Goal: Task Accomplishment & Management: Manage account settings

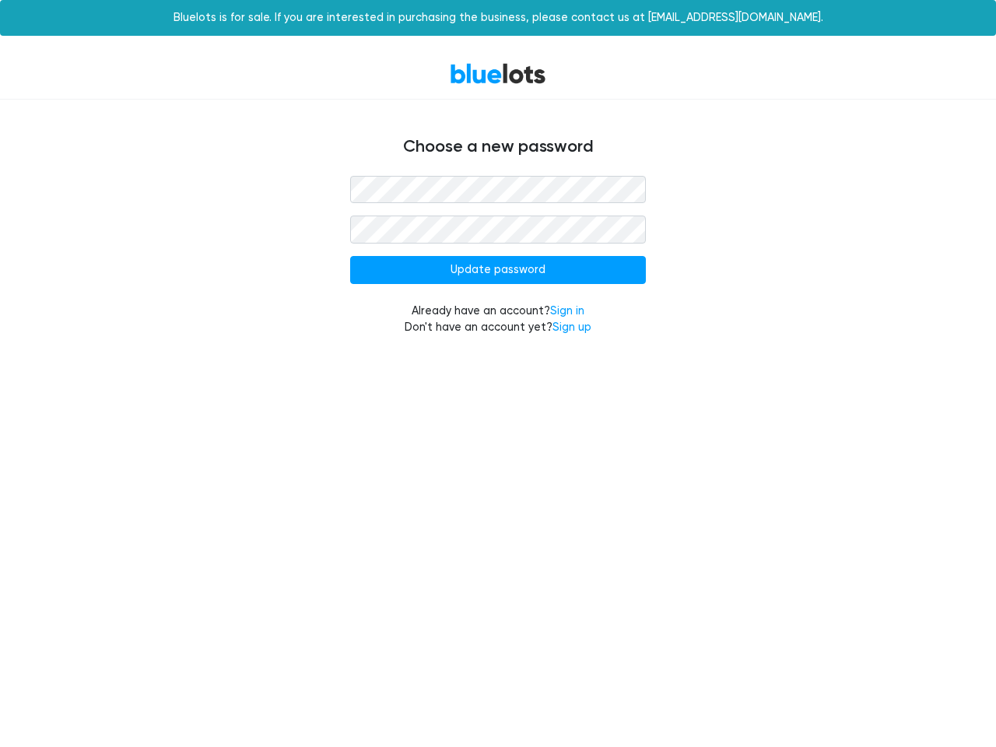
click at [498, 270] on input "Update password" at bounding box center [498, 270] width 296 height 28
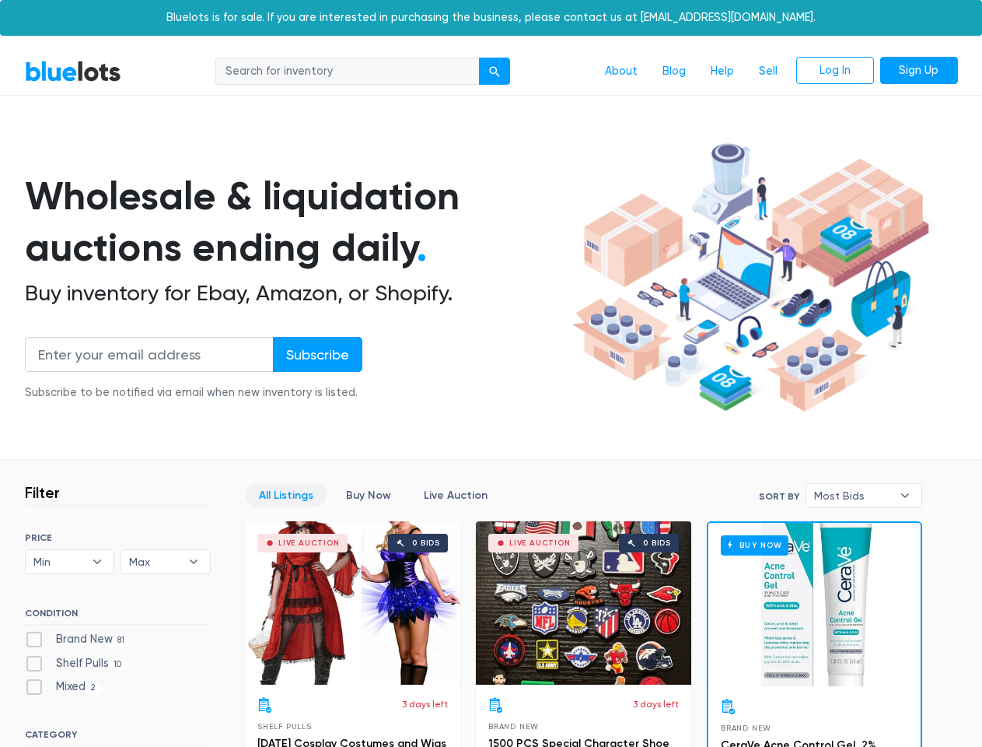
click at [495, 72] on div "submit" at bounding box center [494, 71] width 11 height 11
click at [317, 354] on input "Subscribe" at bounding box center [317, 354] width 89 height 35
click at [70, 562] on span "Min" at bounding box center [58, 561] width 51 height 23
click at [166, 562] on span "Max" at bounding box center [154, 561] width 51 height 23
click at [864, 495] on span "Most Bids" at bounding box center [853, 495] width 78 height 23
